Goal: Task Accomplishment & Management: Manage account settings

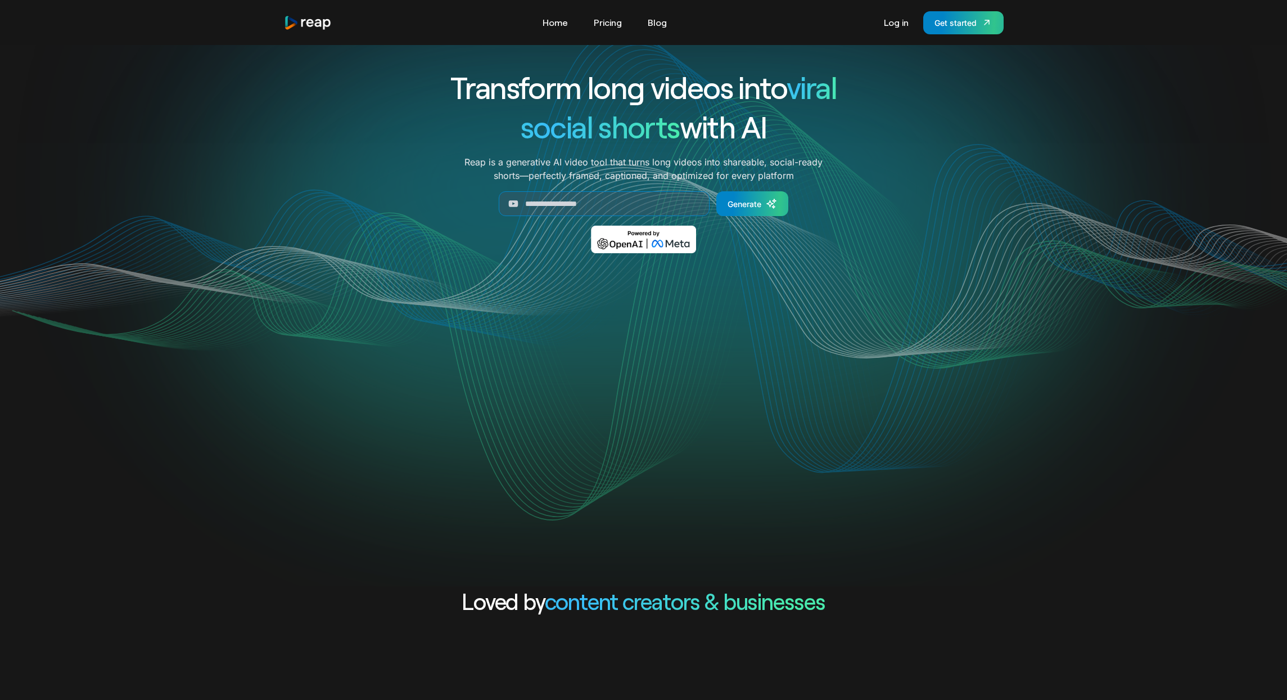
click at [425, 142] on h1 "social shorts with AI" at bounding box center [644, 126] width 468 height 39
click at [907, 305] on div "Your browser does not support the video tag." at bounding box center [644, 383] width 720 height 229
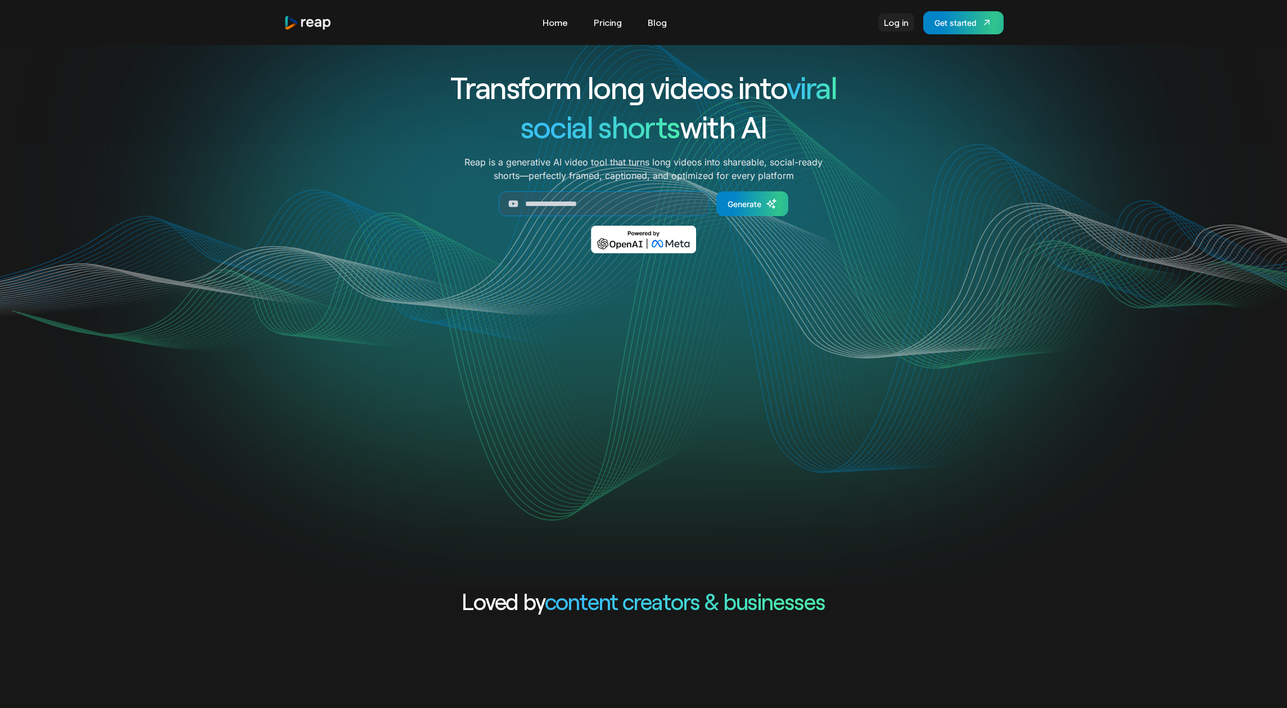
click at [890, 23] on link "Log in" at bounding box center [897, 22] width 36 height 18
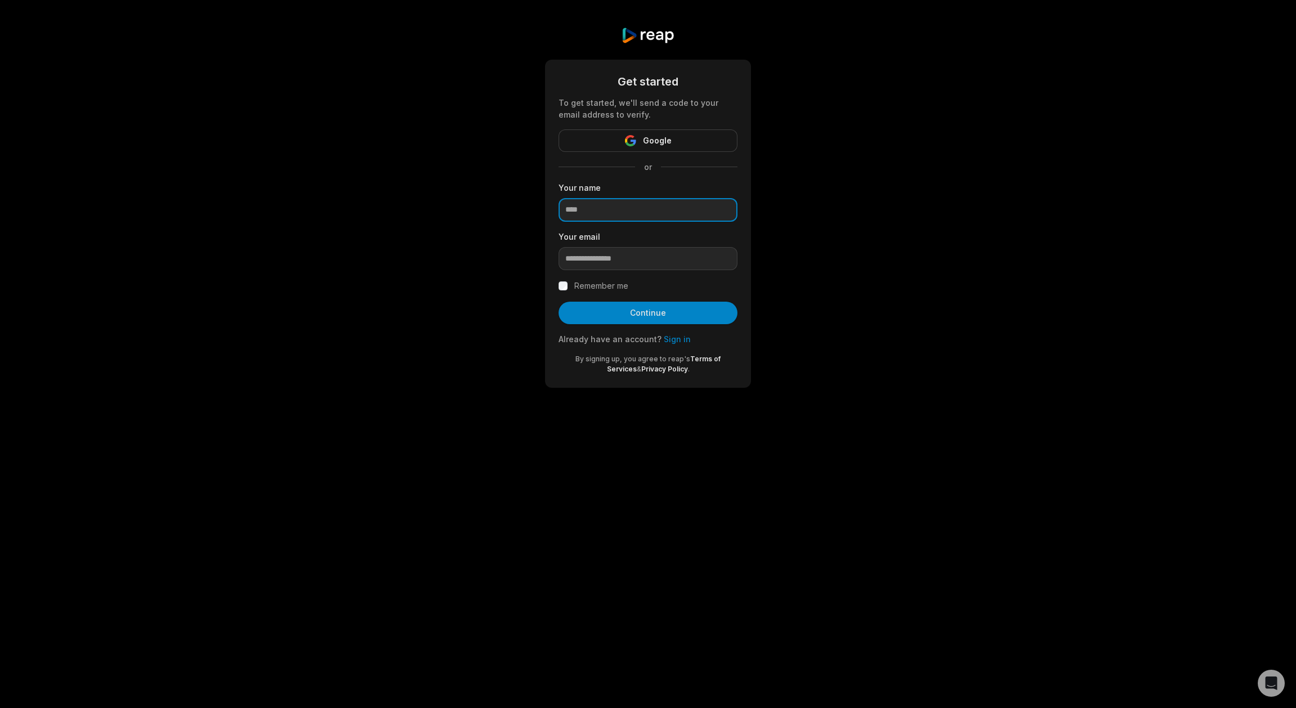
click at [593, 202] on input at bounding box center [648, 210] width 179 height 24
type input "*****"
click at [674, 337] on link "Sign in" at bounding box center [677, 339] width 27 height 10
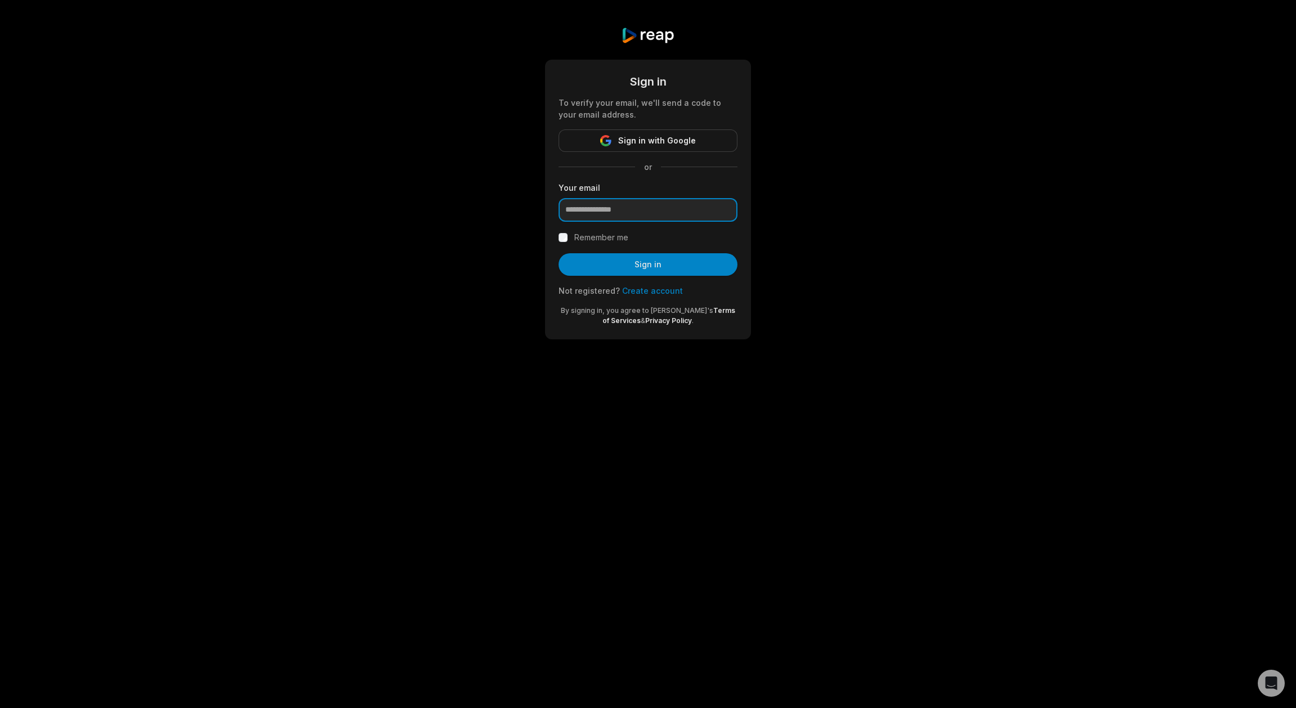
click at [622, 208] on input "email" at bounding box center [648, 210] width 179 height 24
type input "**********"
click at [606, 232] on label "Remember me" at bounding box center [601, 237] width 54 height 13
click at [632, 271] on button "Sign in" at bounding box center [648, 264] width 179 height 22
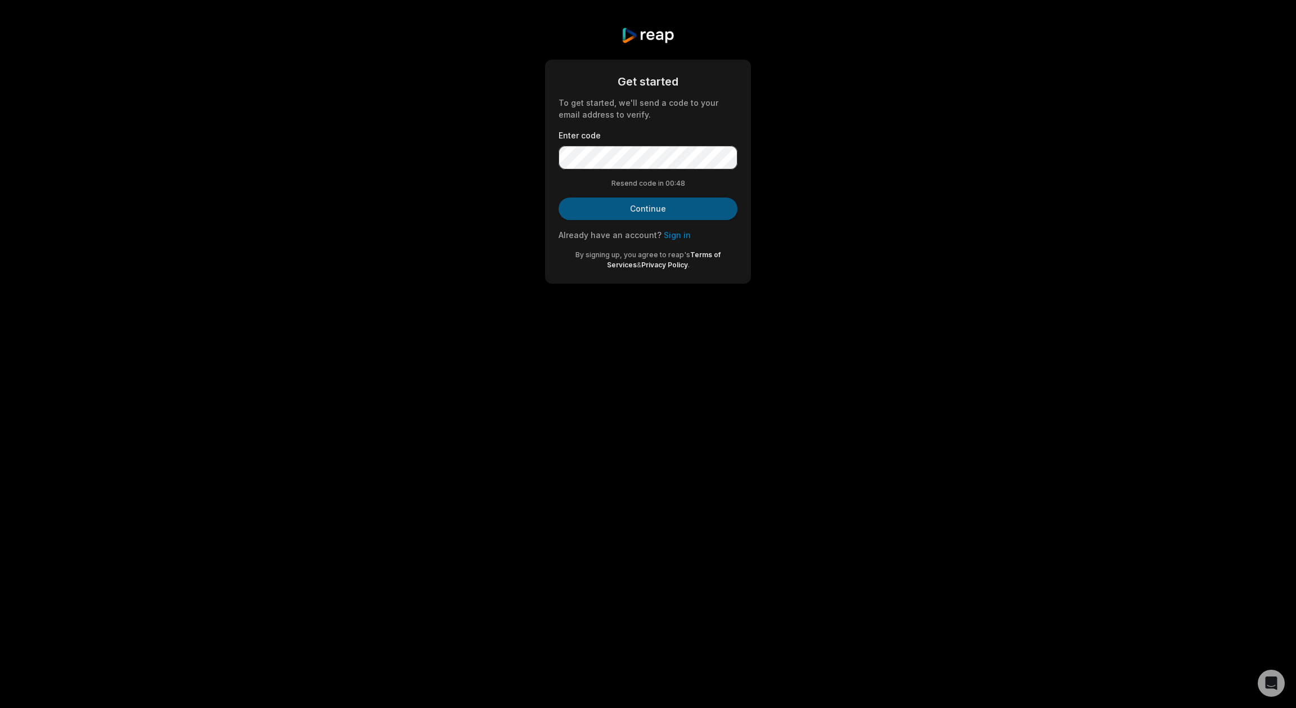
click at [652, 199] on button "Continue" at bounding box center [648, 208] width 179 height 22
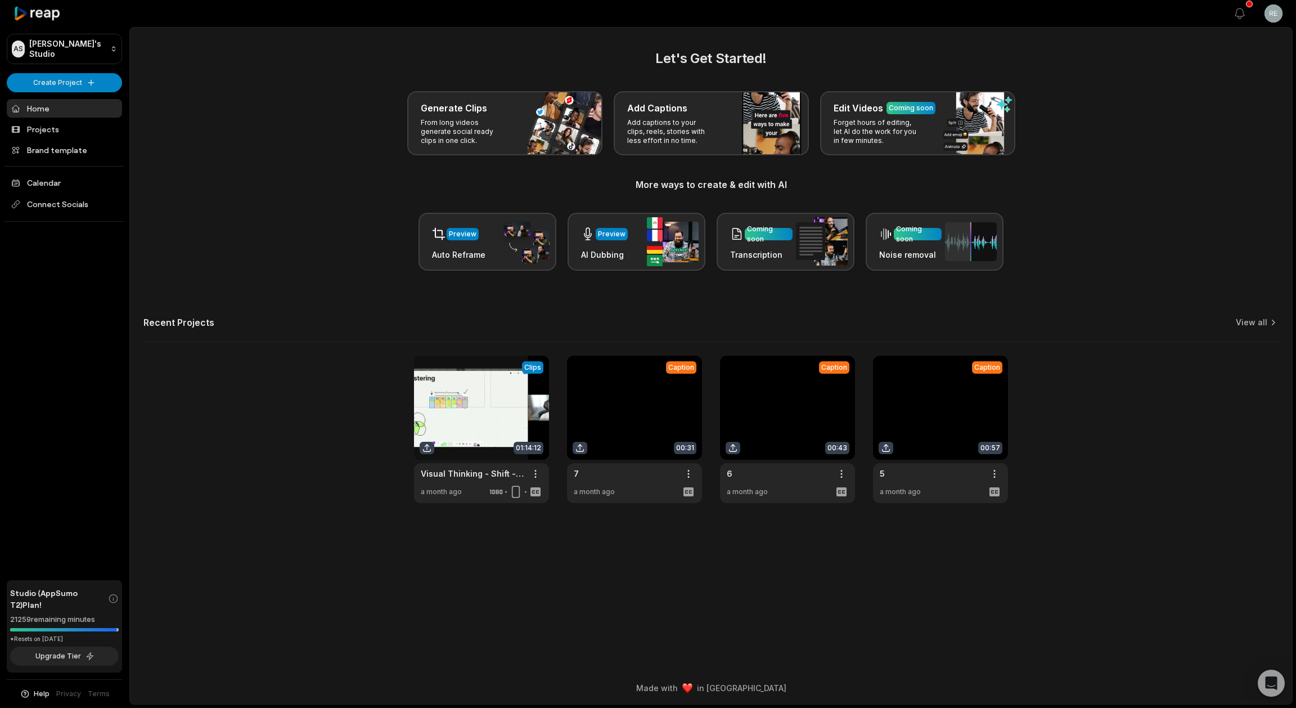
click at [48, 107] on link "Home" at bounding box center [64, 108] width 115 height 19
click at [56, 128] on link "Projects" at bounding box center [64, 129] width 115 height 19
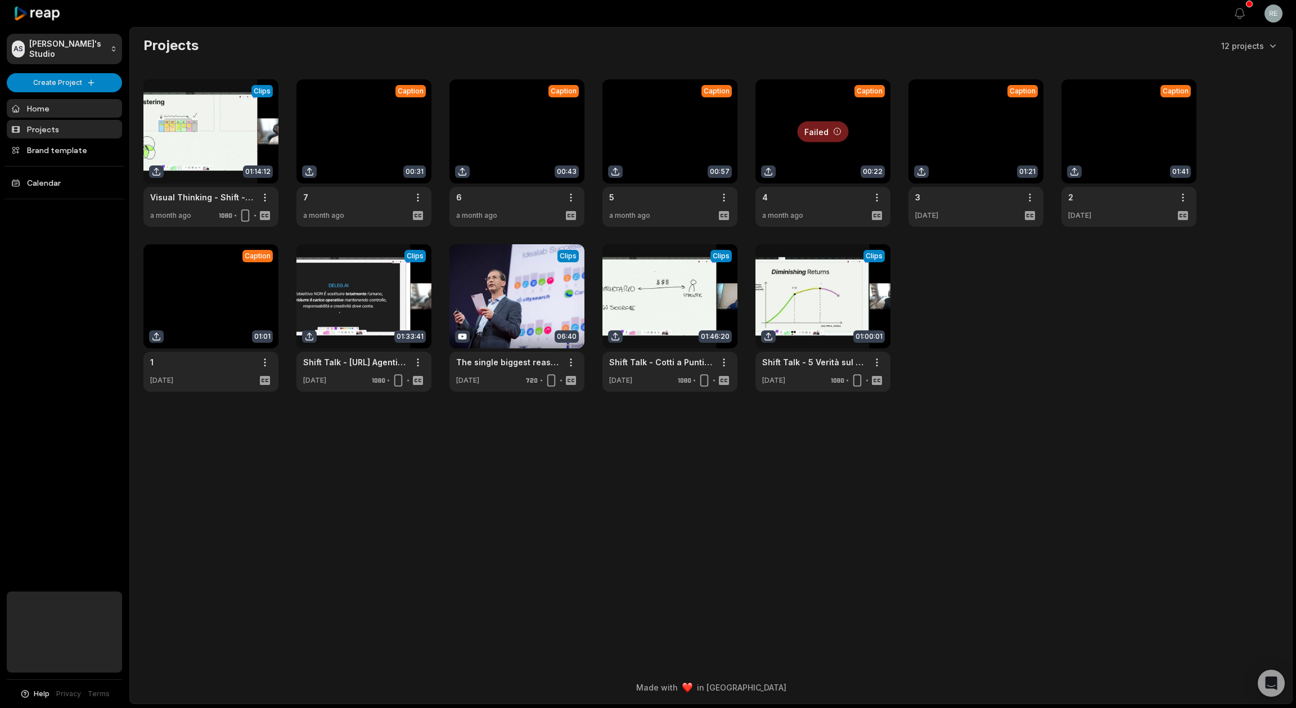
click at [55, 113] on link "Home" at bounding box center [64, 108] width 115 height 19
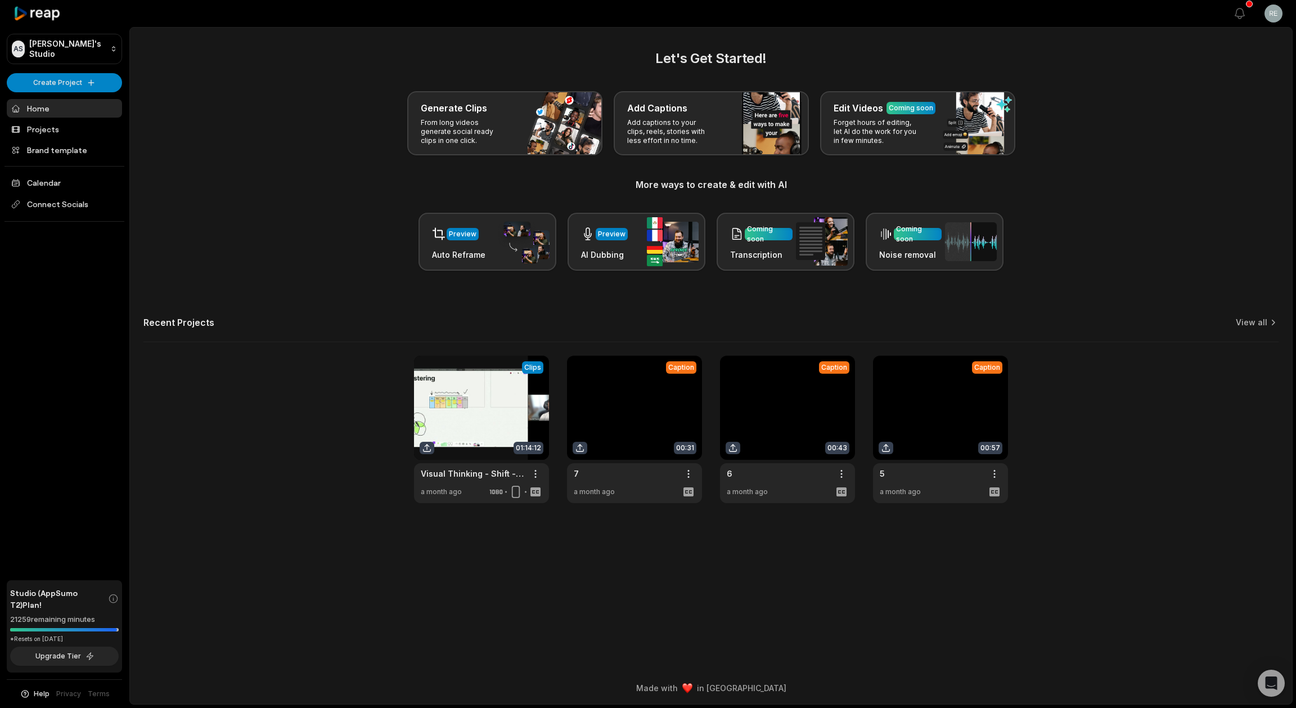
click at [237, 151] on div "Generate Clips From long videos generate social ready clips in one click. Add C…" at bounding box center [710, 123] width 1135 height 64
click at [59, 147] on link "Brand template" at bounding box center [64, 150] width 115 height 19
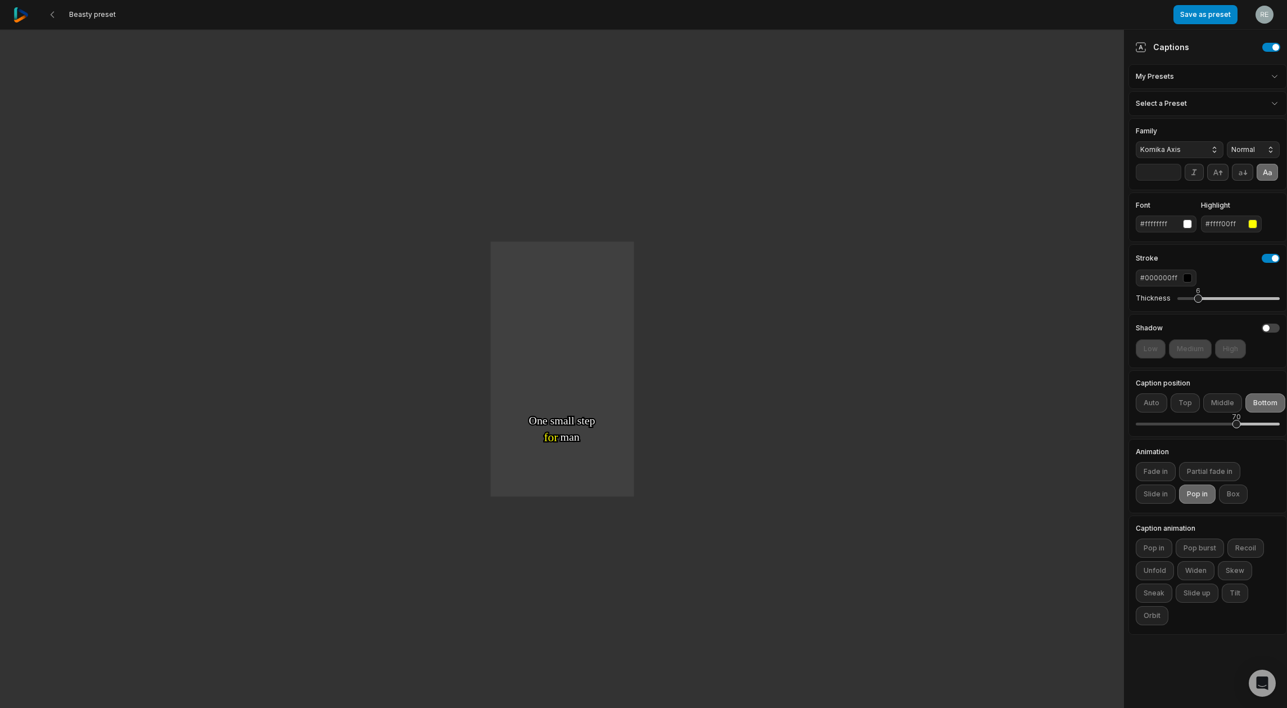
click at [19, 15] on img at bounding box center [20, 14] width 15 height 15
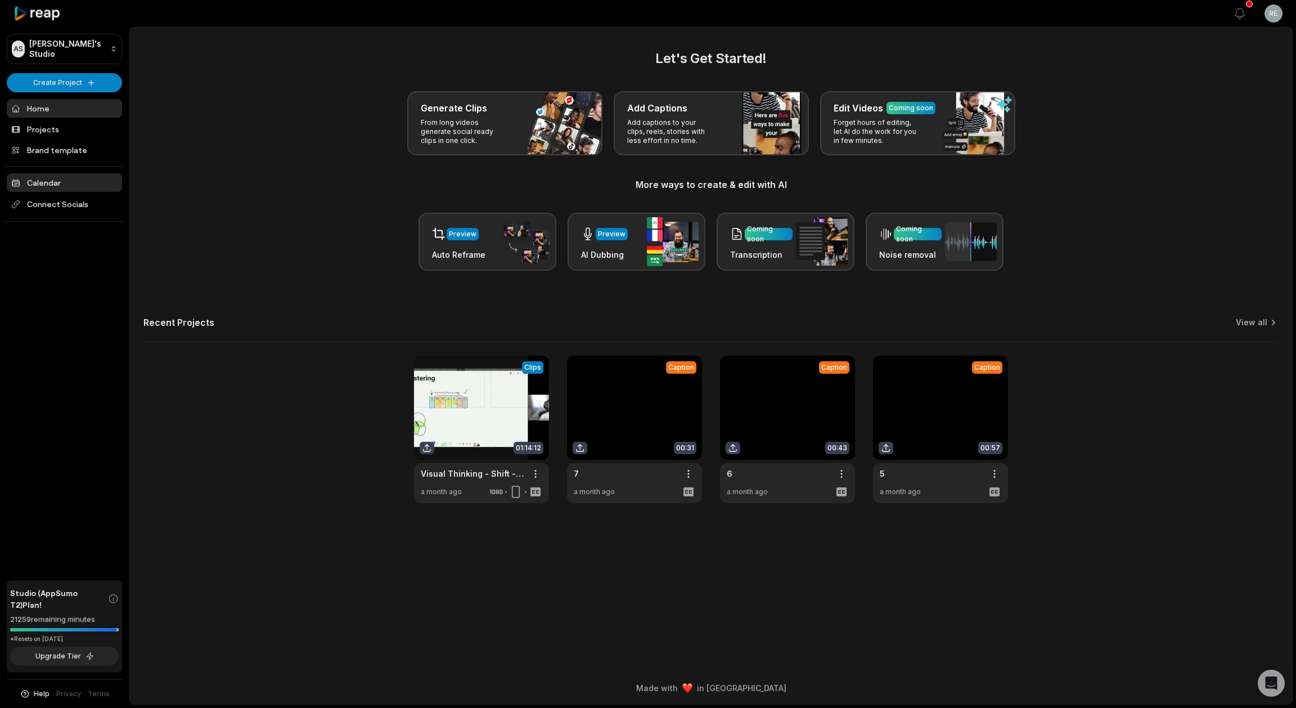
click at [80, 178] on link "Calendar" at bounding box center [64, 182] width 115 height 19
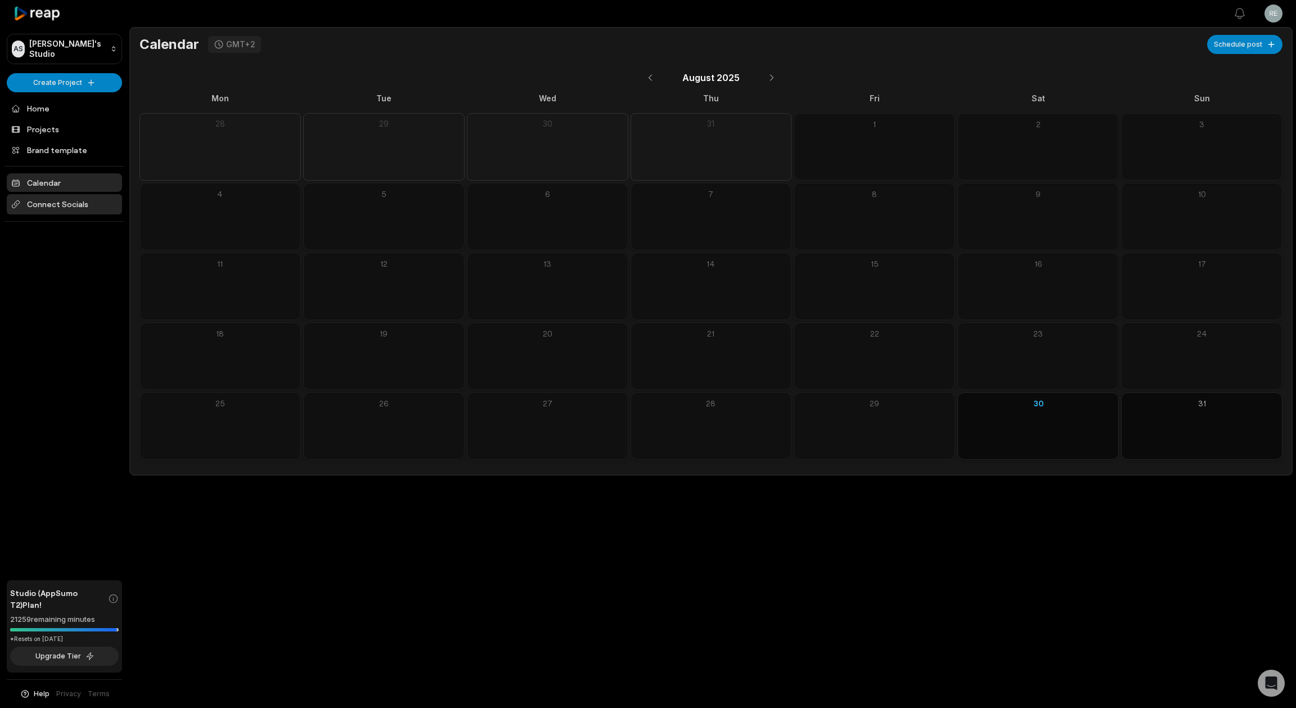
click at [89, 197] on span "Connect Socials" at bounding box center [64, 204] width 115 height 20
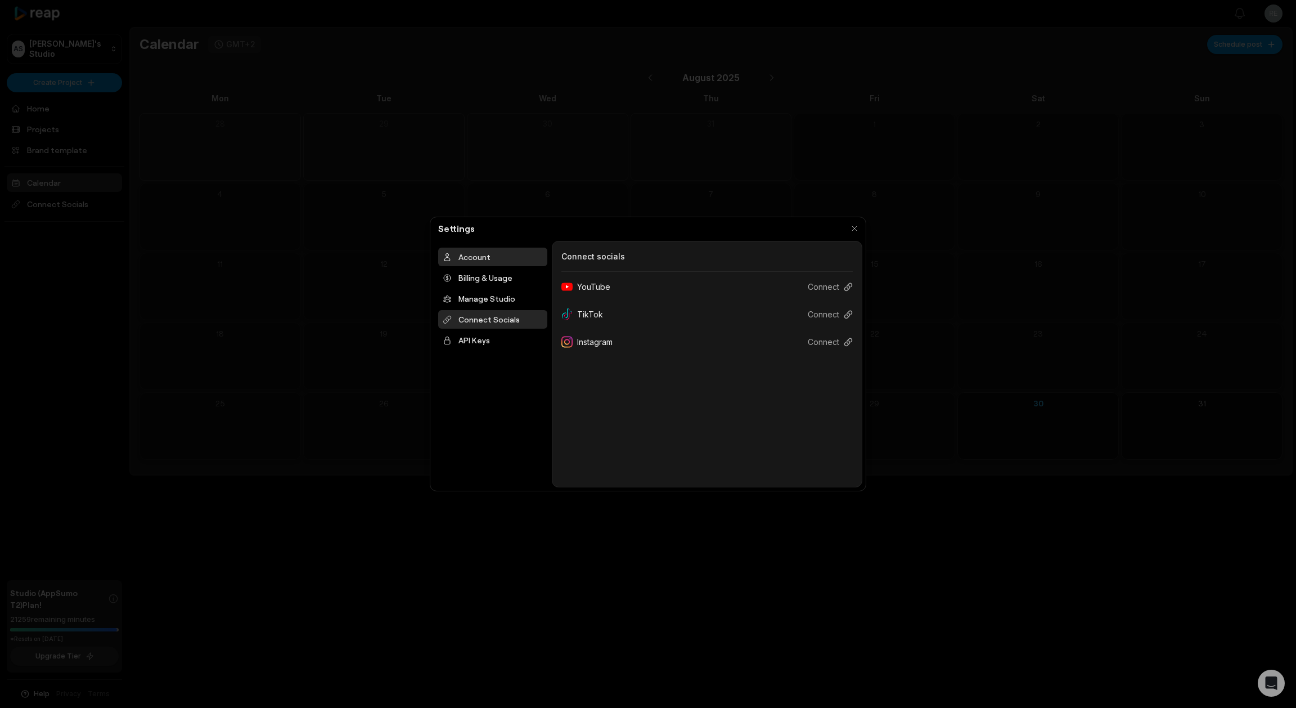
click at [502, 254] on div "Account" at bounding box center [492, 256] width 109 height 19
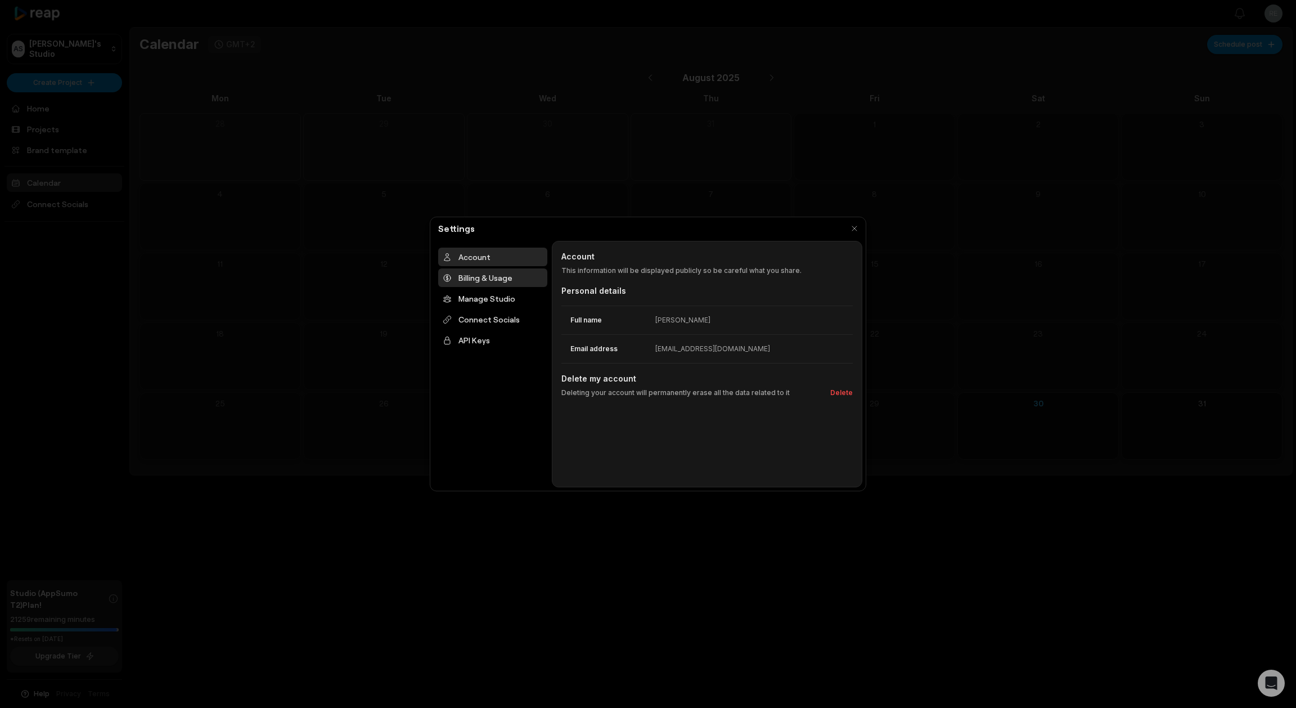
click at [506, 274] on div "Billing & Usage" at bounding box center [492, 277] width 109 height 19
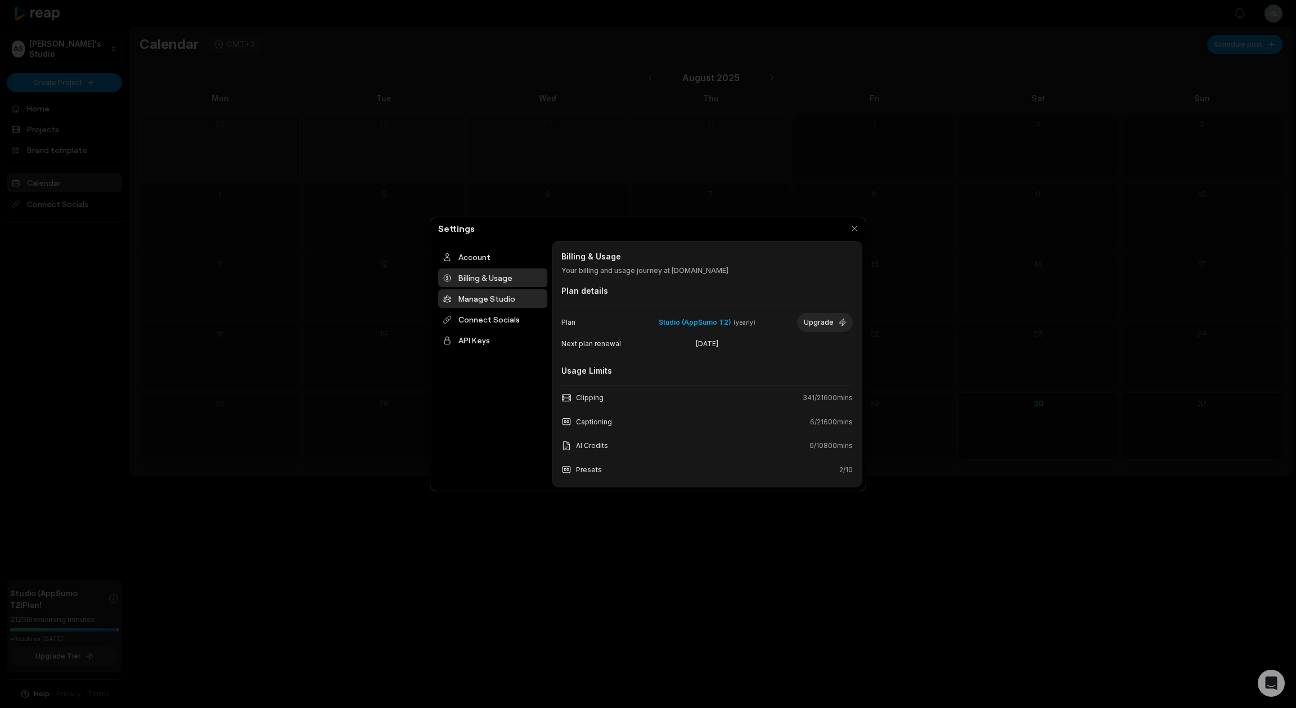
click at [506, 296] on div "Manage Studio" at bounding box center [492, 298] width 109 height 19
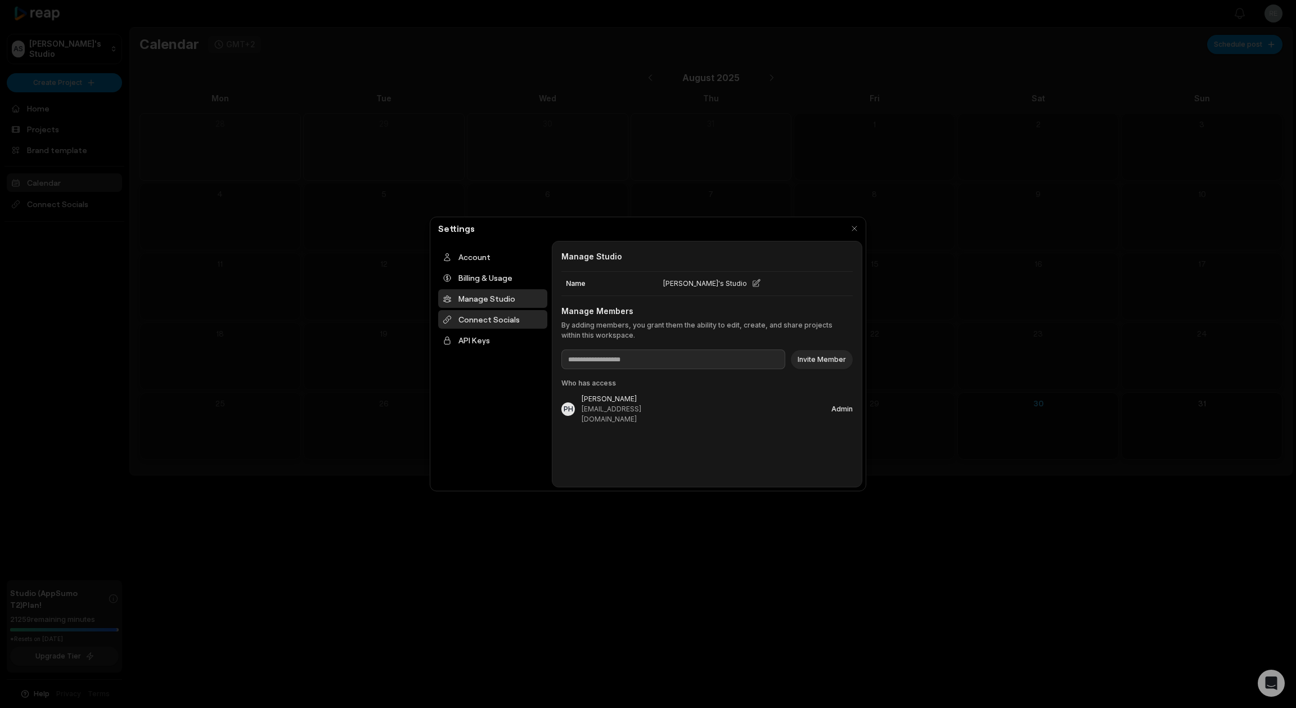
click at [514, 322] on div "Connect Socials" at bounding box center [492, 319] width 109 height 19
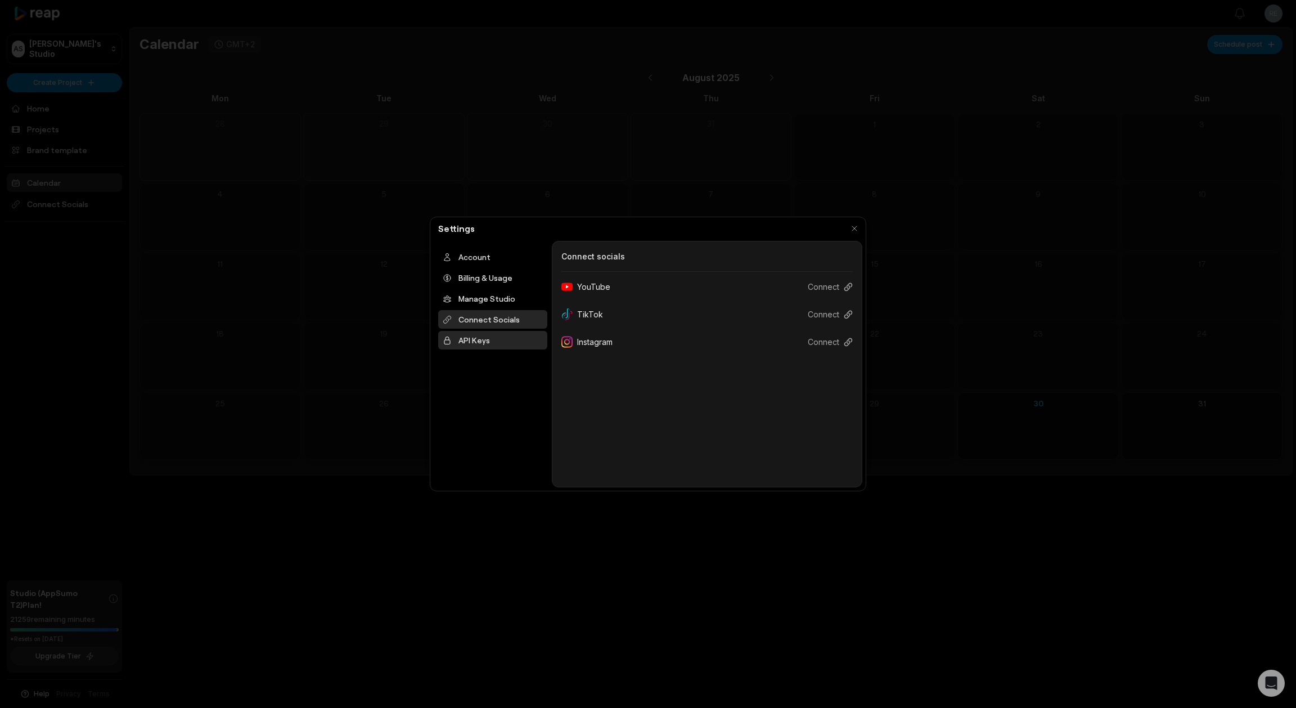
click at [507, 343] on div "API Keys" at bounding box center [492, 340] width 109 height 19
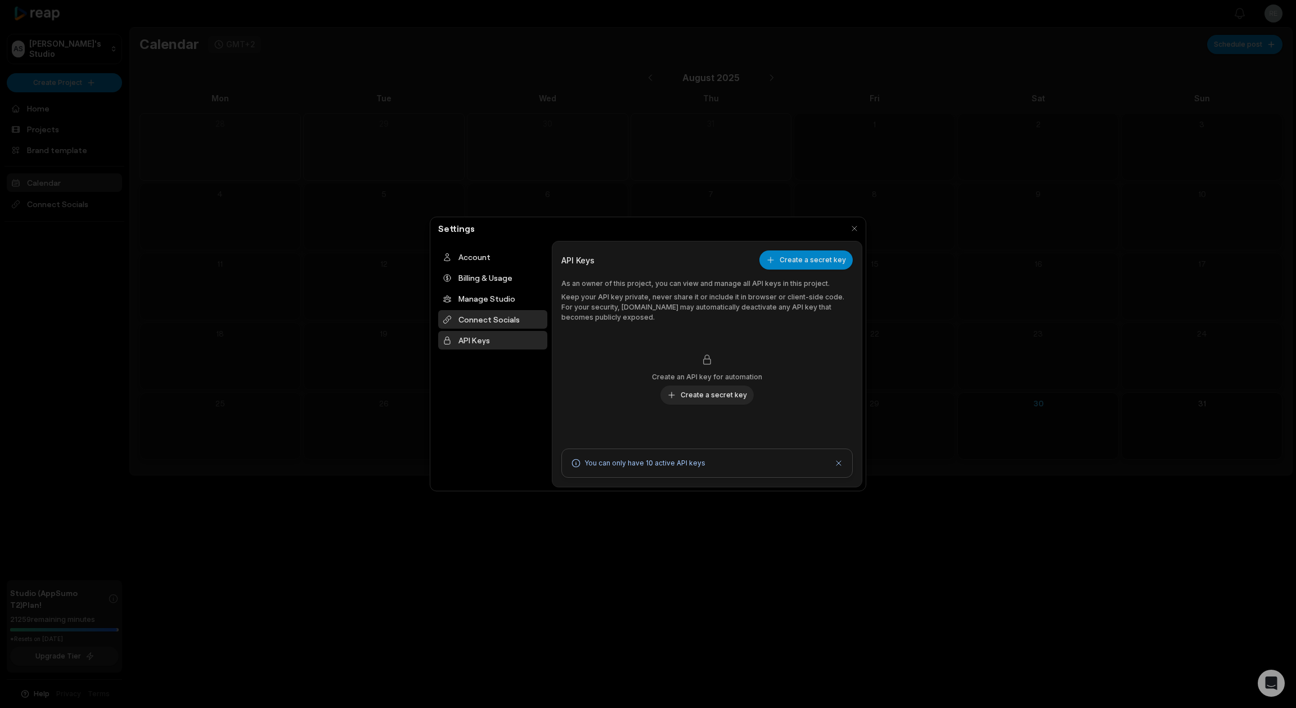
click at [507, 321] on div "Connect Socials" at bounding box center [492, 319] width 109 height 19
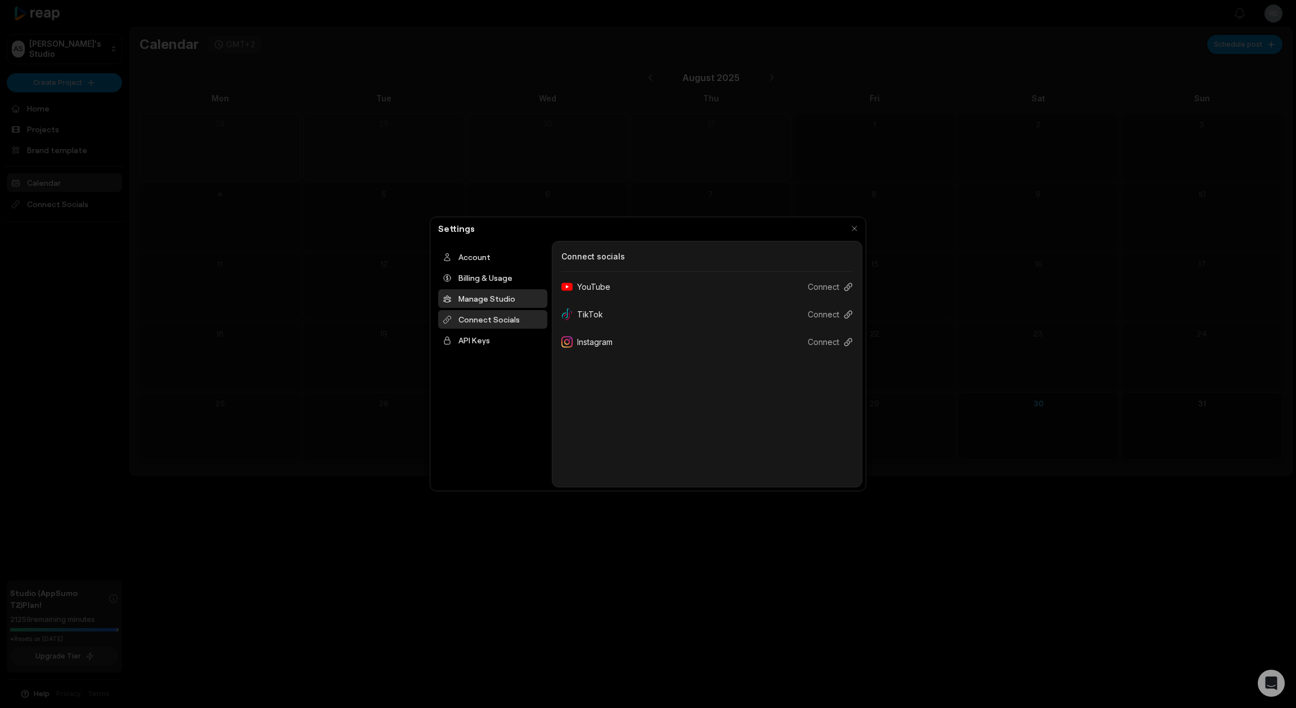
click at [497, 296] on div "Manage Studio" at bounding box center [492, 298] width 109 height 19
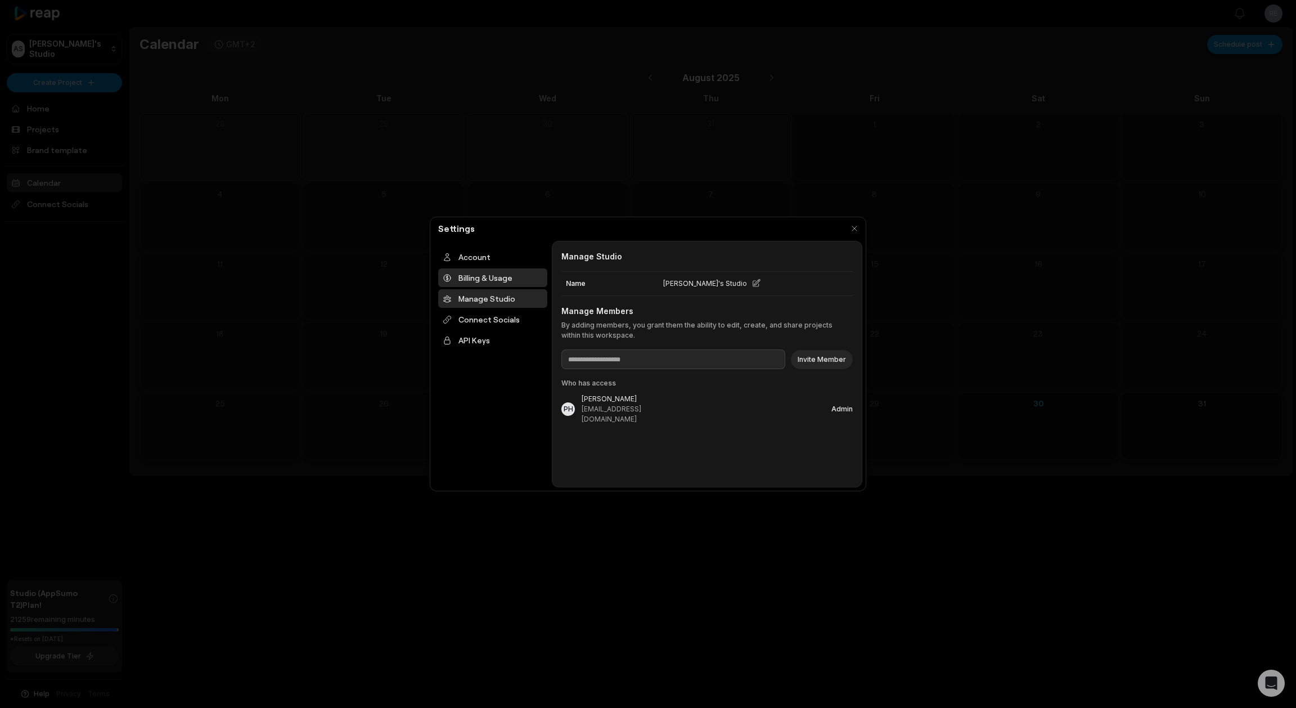
click at [485, 269] on div "Billing & Usage" at bounding box center [492, 277] width 109 height 19
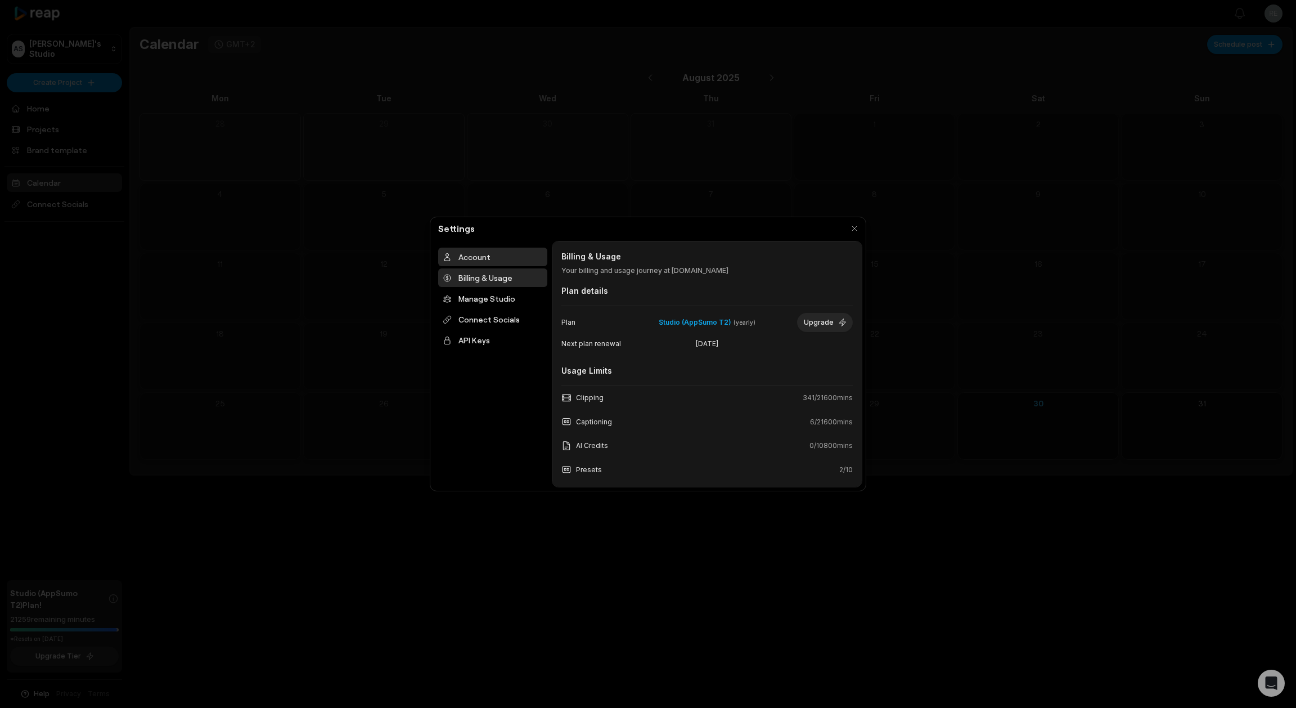
click at [484, 258] on div "Account" at bounding box center [492, 256] width 109 height 19
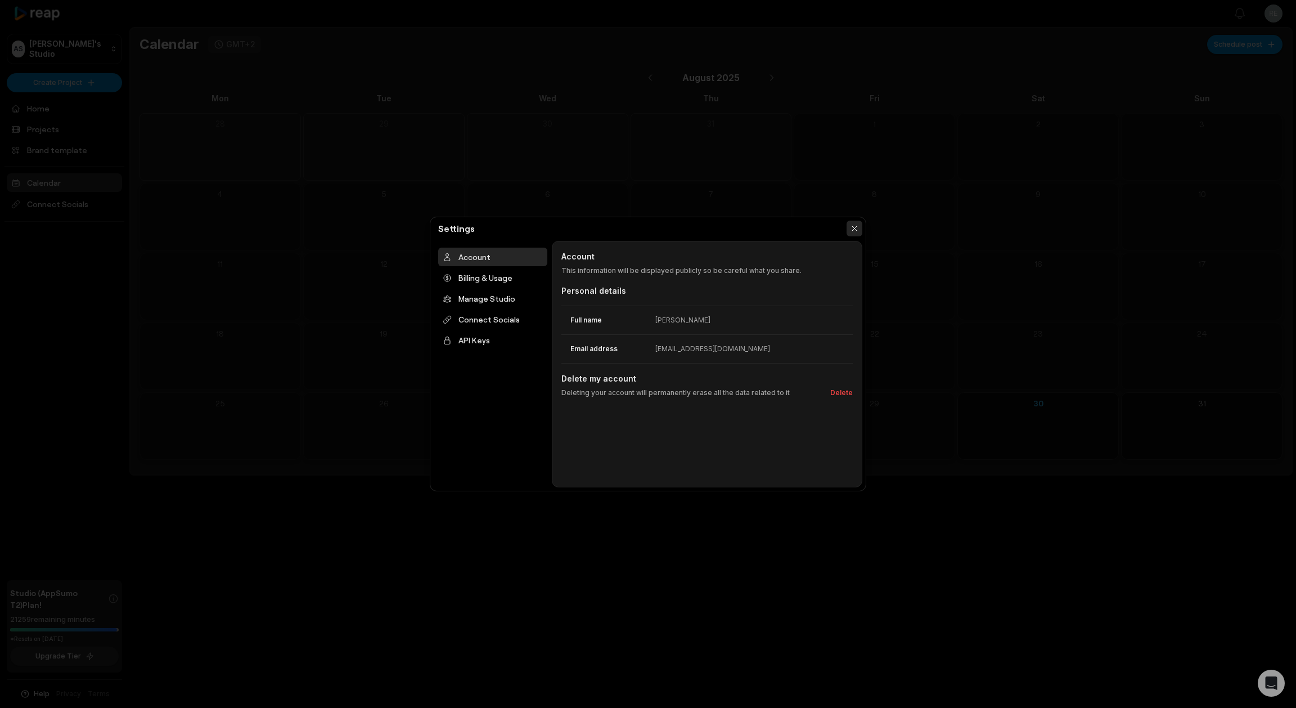
click at [851, 228] on button "button" at bounding box center [854, 228] width 16 height 16
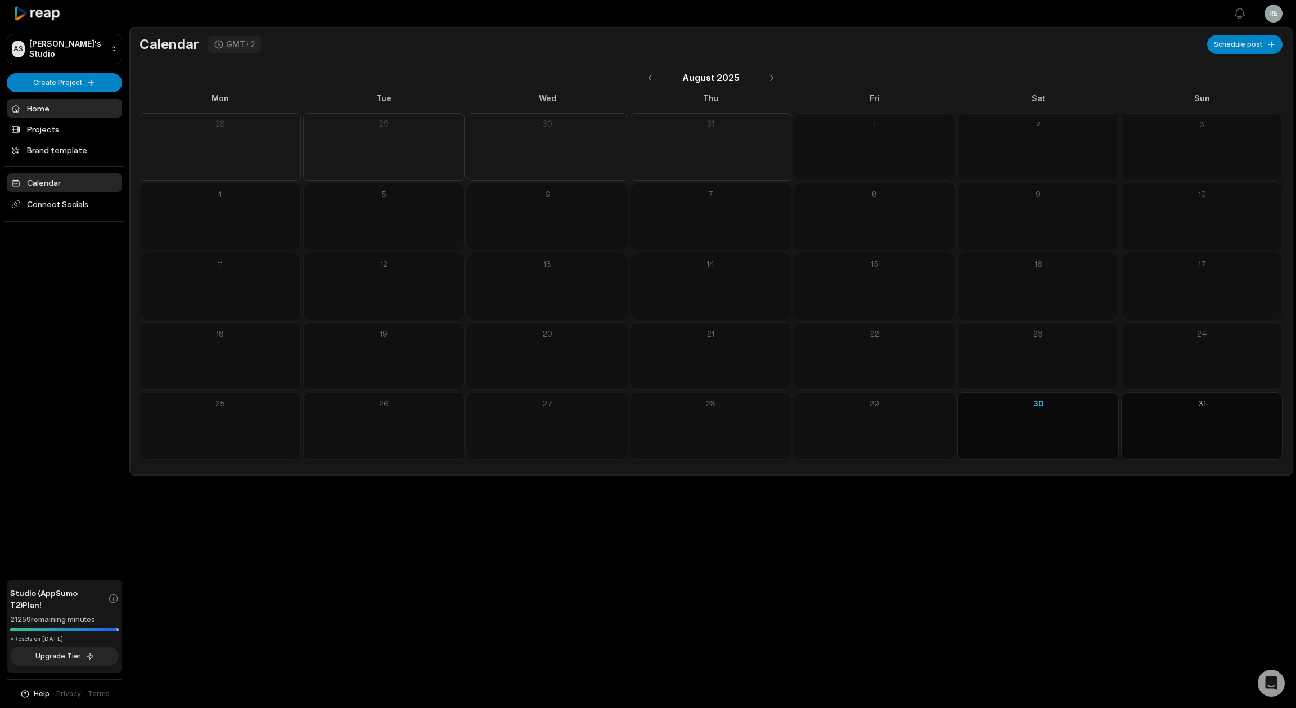
click at [56, 104] on link "Home" at bounding box center [64, 108] width 115 height 19
